Goal: Task Accomplishment & Management: Manage account settings

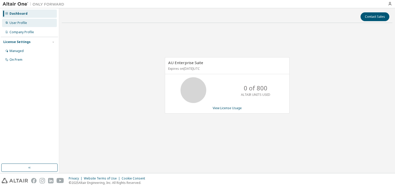
click at [15, 23] on div "User Profile" at bounding box center [18, 23] width 17 height 4
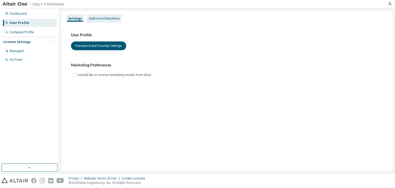
click at [106, 18] on div "Authorized Machines" at bounding box center [104, 18] width 31 height 4
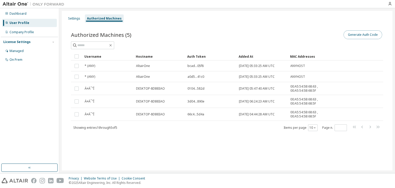
click at [362, 34] on button "Generate Auth Code" at bounding box center [362, 34] width 39 height 9
